Goal: Complete application form: Complete application form

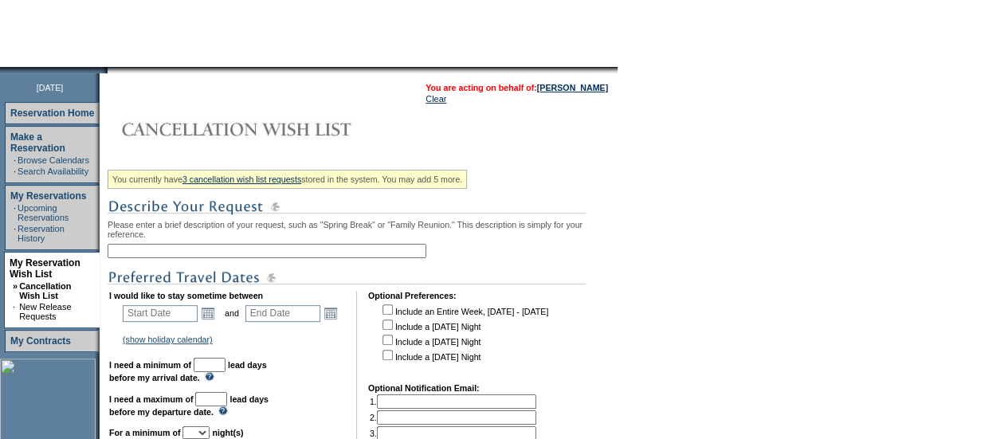
scroll to position [137, 0]
click at [255, 257] on input "text" at bounding box center [267, 250] width 319 height 14
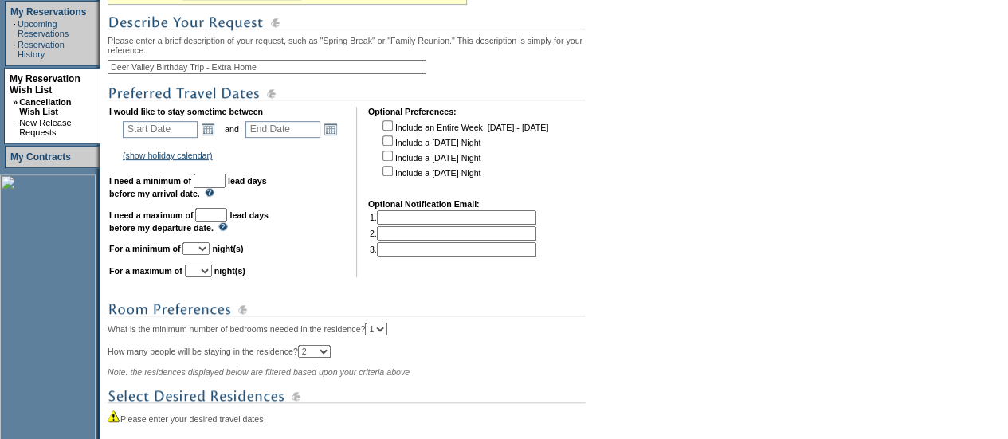
scroll to position [321, 0]
type input "Deer Valley Birthday Trip - Extra Home"
drag, startPoint x: 212, startPoint y: 119, endPoint x: 212, endPoint y: 138, distance: 19.1
click at [212, 138] on td "I would like to stay sometime between Start Date Open the calendar popup. << < …" at bounding box center [227, 191] width 236 height 170
click at [212, 137] on link "Open the calendar popup." at bounding box center [208, 129] width 18 height 18
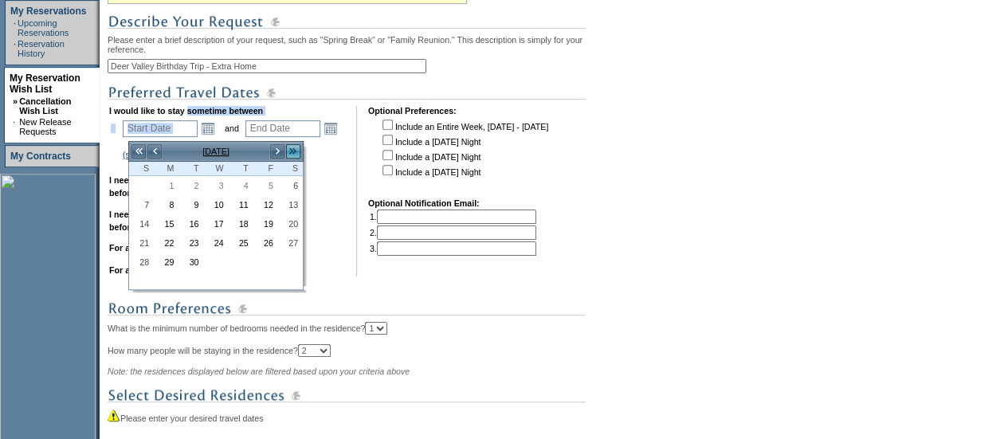
click at [295, 148] on link ">>" at bounding box center [293, 151] width 16 height 16
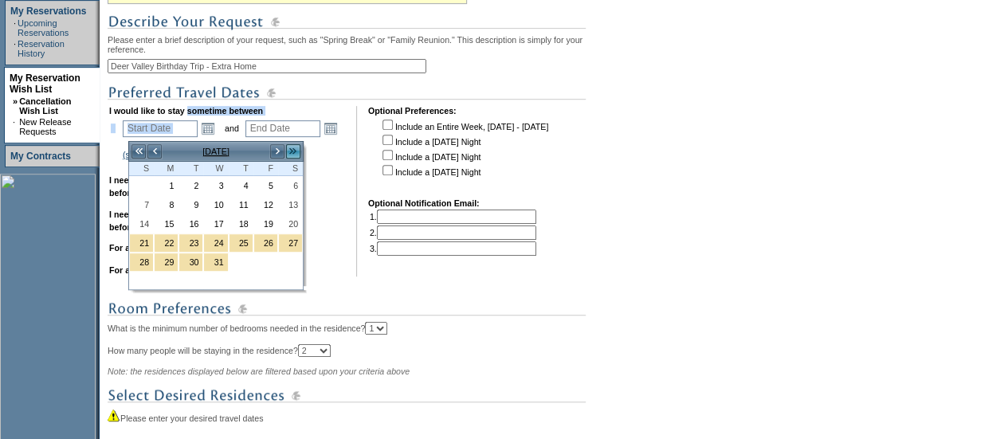
click at [295, 148] on link ">>" at bounding box center [293, 151] width 16 height 16
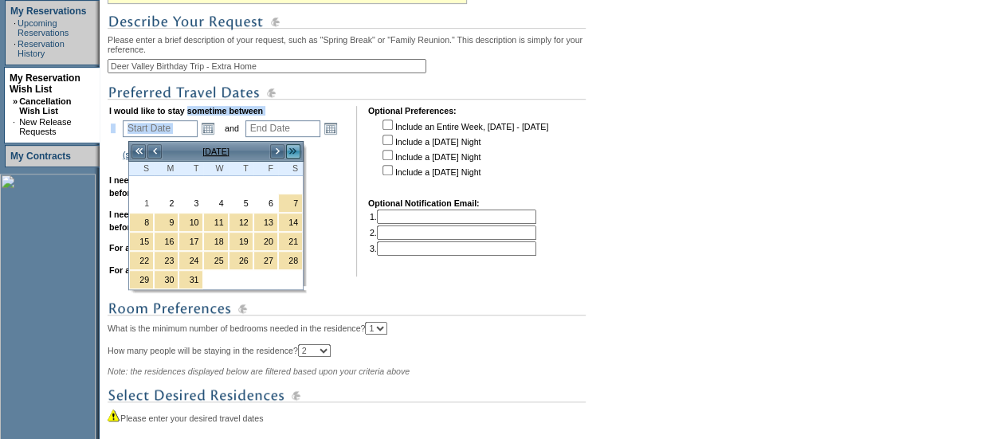
click at [295, 148] on link ">>" at bounding box center [293, 151] width 16 height 16
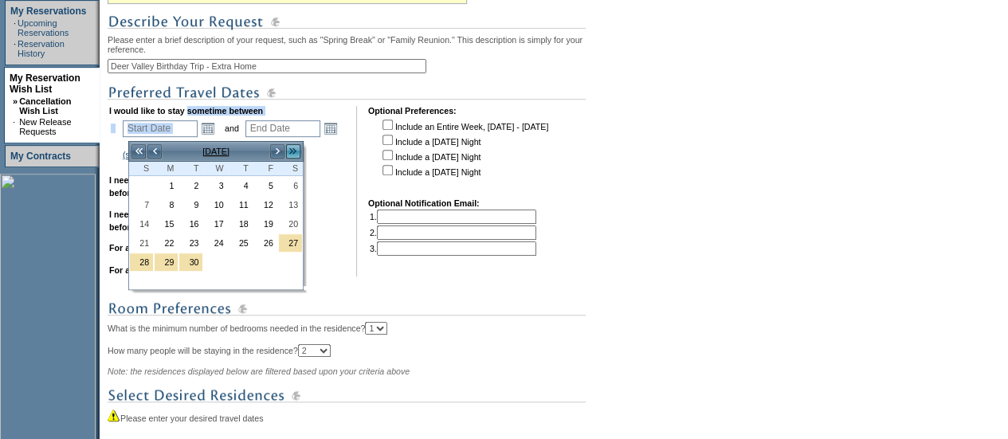
click at [295, 148] on link ">>" at bounding box center [293, 151] width 16 height 16
click at [160, 152] on link "<" at bounding box center [155, 151] width 16 height 16
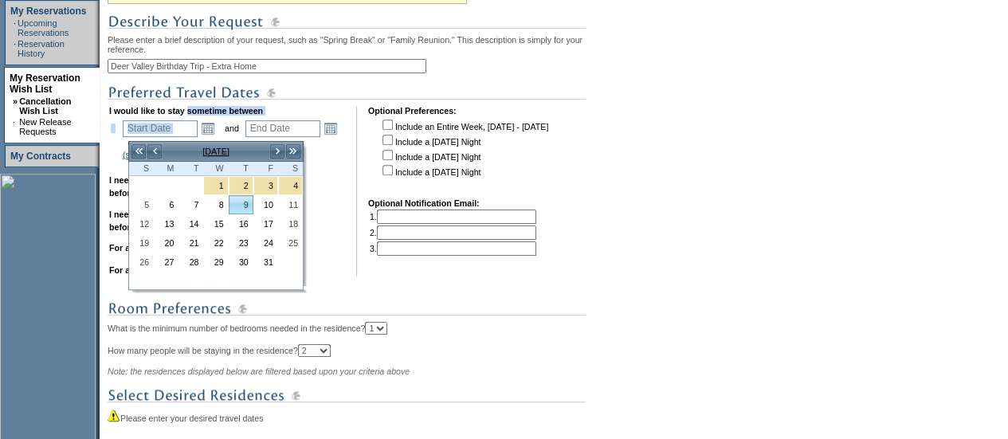
click at [245, 210] on link "9" at bounding box center [240, 205] width 23 height 18
type input "[DATE]"
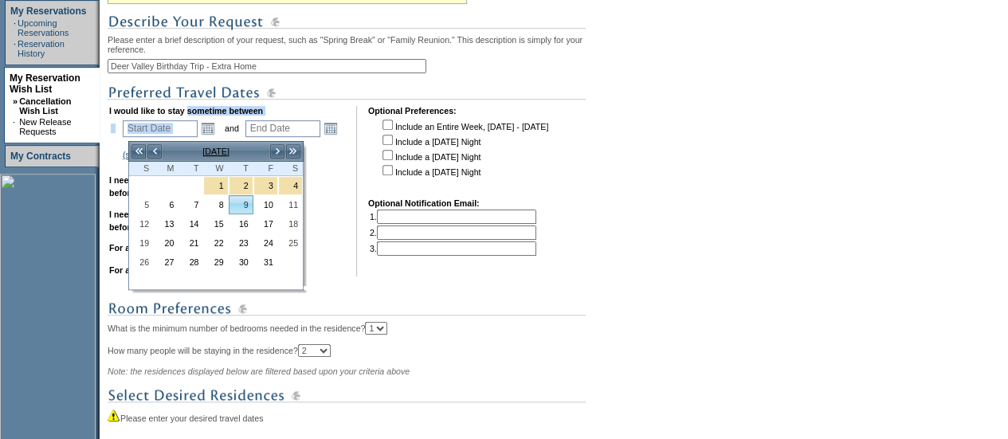
type input "311"
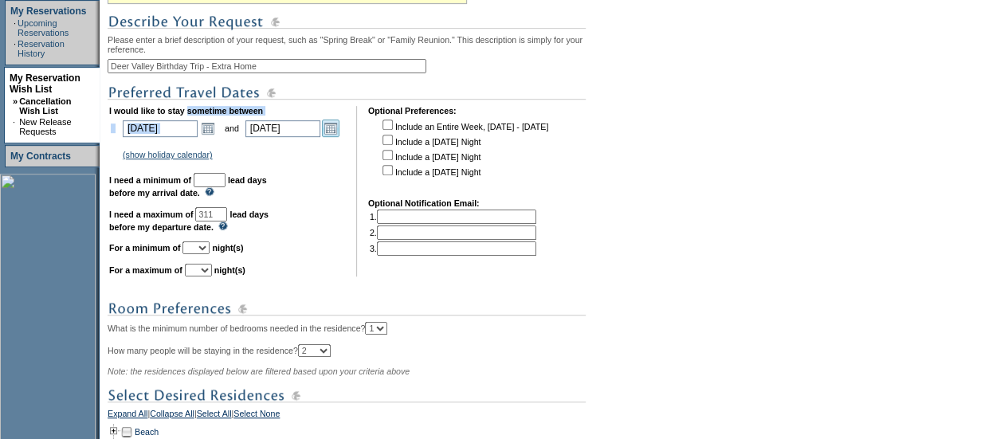
click at [339, 131] on link "Open the calendar popup." at bounding box center [331, 129] width 18 height 18
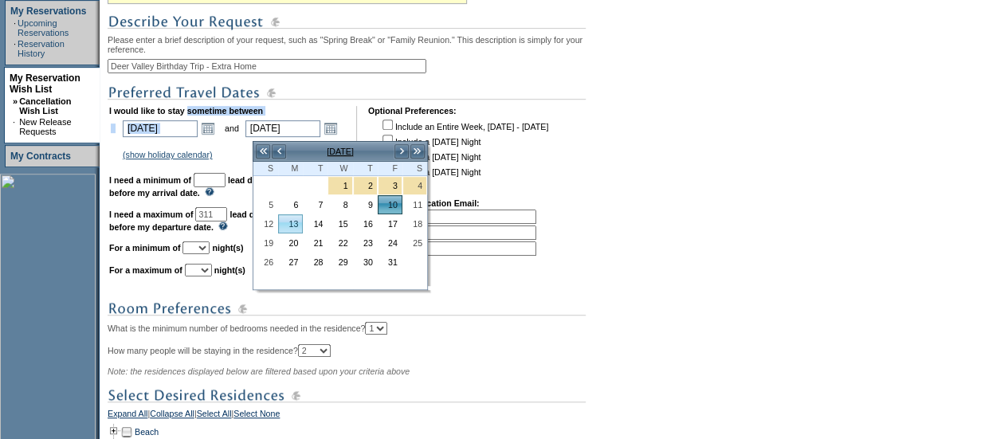
click at [293, 225] on link "13" at bounding box center [290, 224] width 23 height 18
type input "[DATE]"
type input "314"
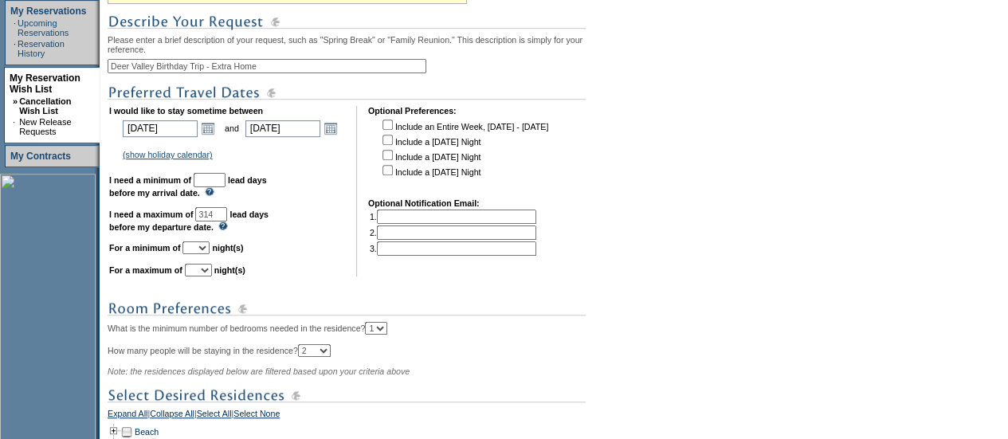
click at [225, 183] on input "text" at bounding box center [210, 180] width 32 height 14
type input "30"
click at [227, 217] on input "314" at bounding box center [211, 214] width 32 height 14
type input "3"
type input "90"
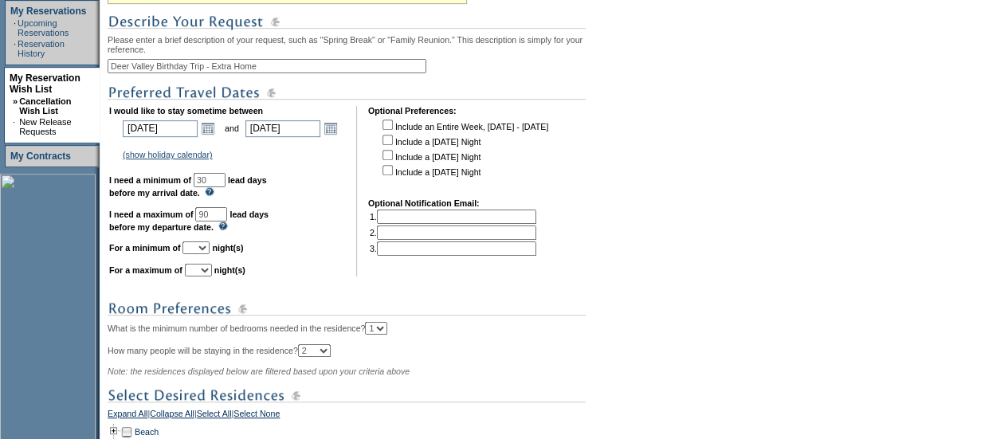
click at [210, 254] on select "1 2 3 4 5 6 7 8 9 10 11 12 13 14" at bounding box center [195, 247] width 27 height 13
select select "4"
click at [202, 249] on select "1 2 3 4 5 6 7 8 9 10 11 12 13 14" at bounding box center [195, 247] width 27 height 13
click at [212, 276] on select "1 2 3 4 5 6 7 8 9 10 11 12 13 14" at bounding box center [198, 270] width 27 height 13
select select "4"
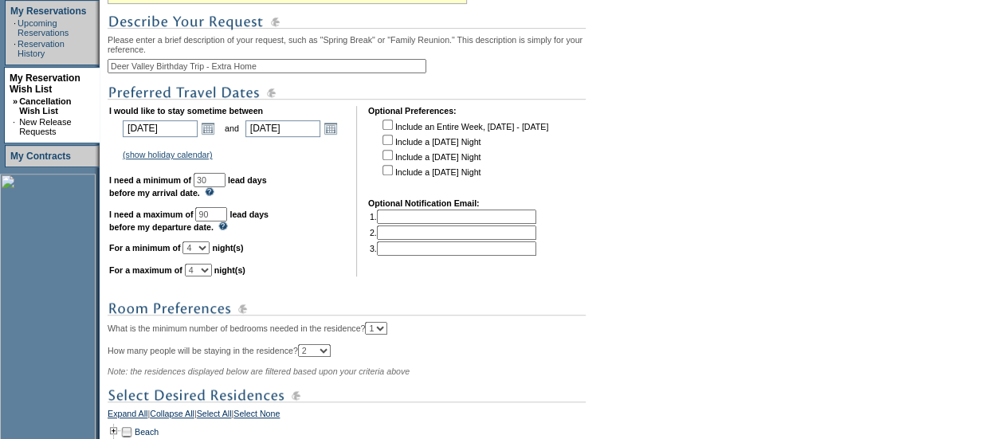
click at [204, 271] on select "1 2 3 4 5 6 7 8 9 10 11 12 13 14" at bounding box center [198, 270] width 27 height 13
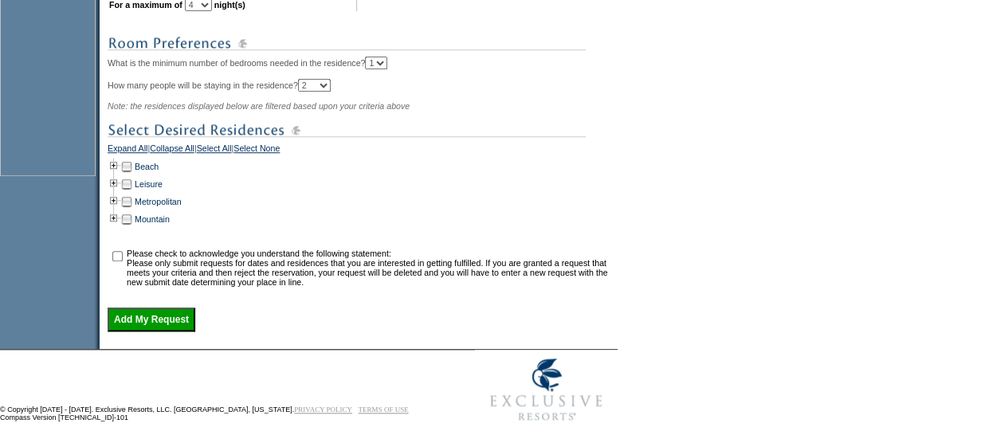
scroll to position [587, 0]
click at [120, 225] on td at bounding box center [114, 219] width 13 height 18
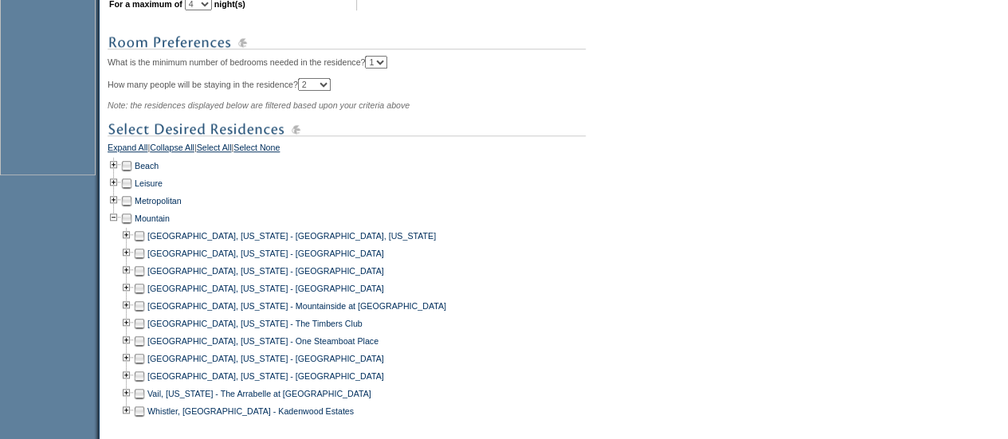
click at [146, 262] on td at bounding box center [139, 254] width 13 height 18
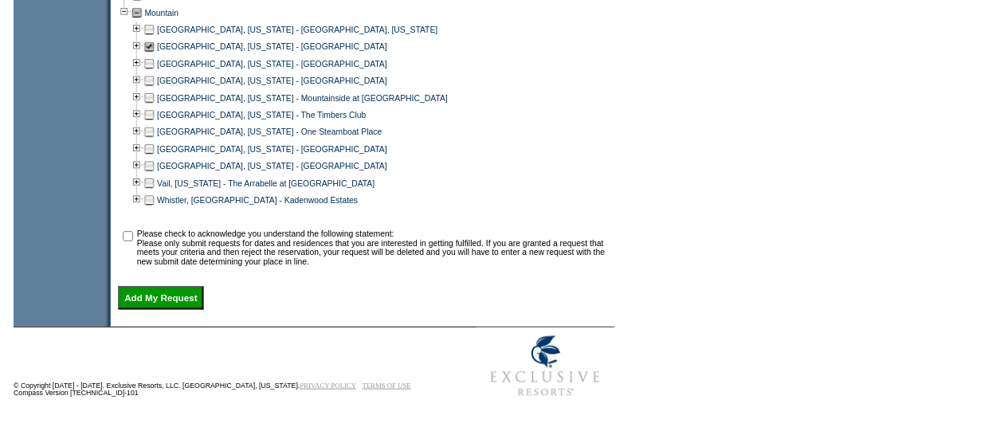
scroll to position [803, 0]
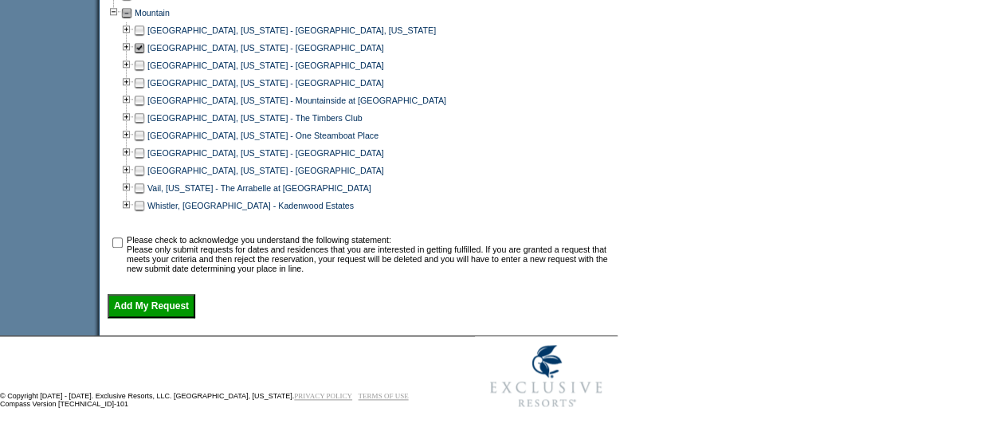
click at [120, 247] on input "checkbox" at bounding box center [117, 242] width 10 height 10
checkbox input "true"
click at [161, 309] on input "Add My Request" at bounding box center [152, 306] width 88 height 24
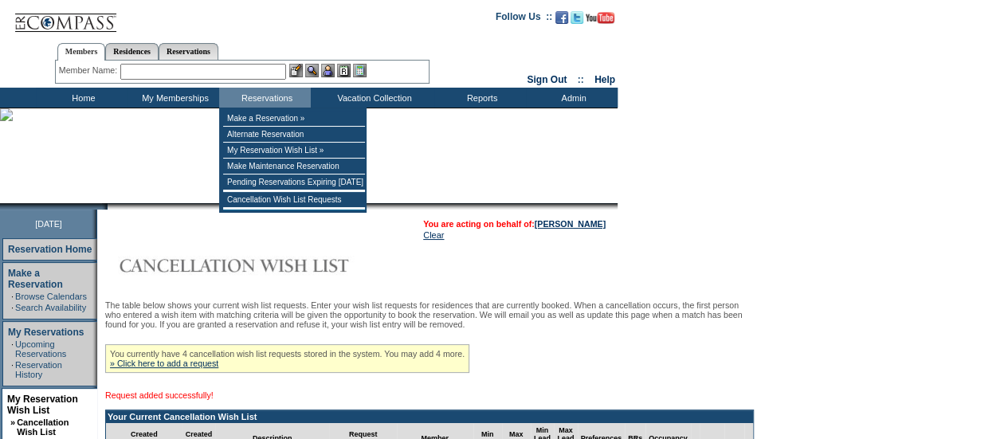
click at [235, 72] on input "text" at bounding box center [203, 72] width 166 height 16
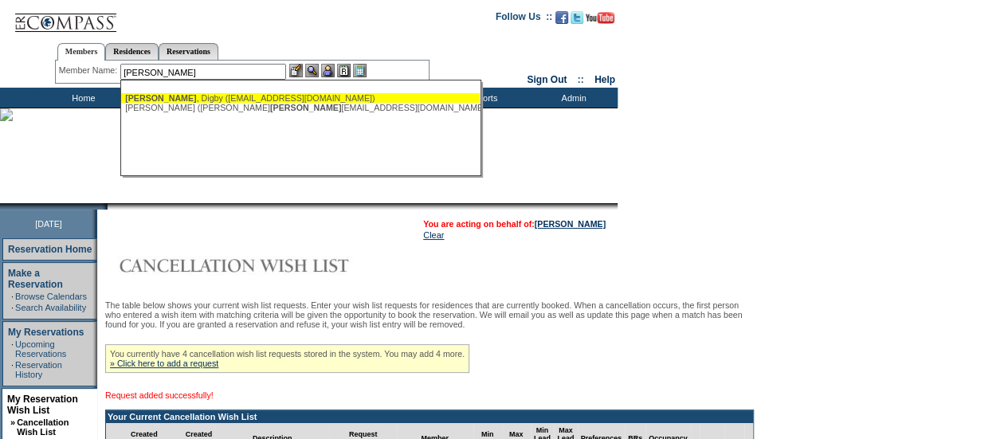
click at [229, 96] on div "Davies , Digby (venicestrong2213@gmail.com)" at bounding box center [300, 98] width 351 height 10
type input "Davies, Digby (venicestrong2213@gmail.com)"
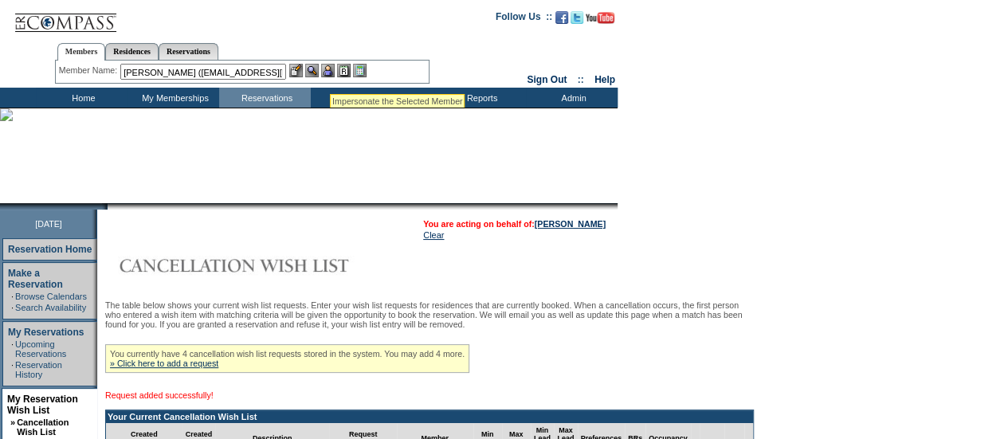
click at [330, 74] on img at bounding box center [328, 71] width 14 height 14
click at [313, 76] on img at bounding box center [312, 71] width 14 height 14
